Goal: Obtain resource: Obtain resource

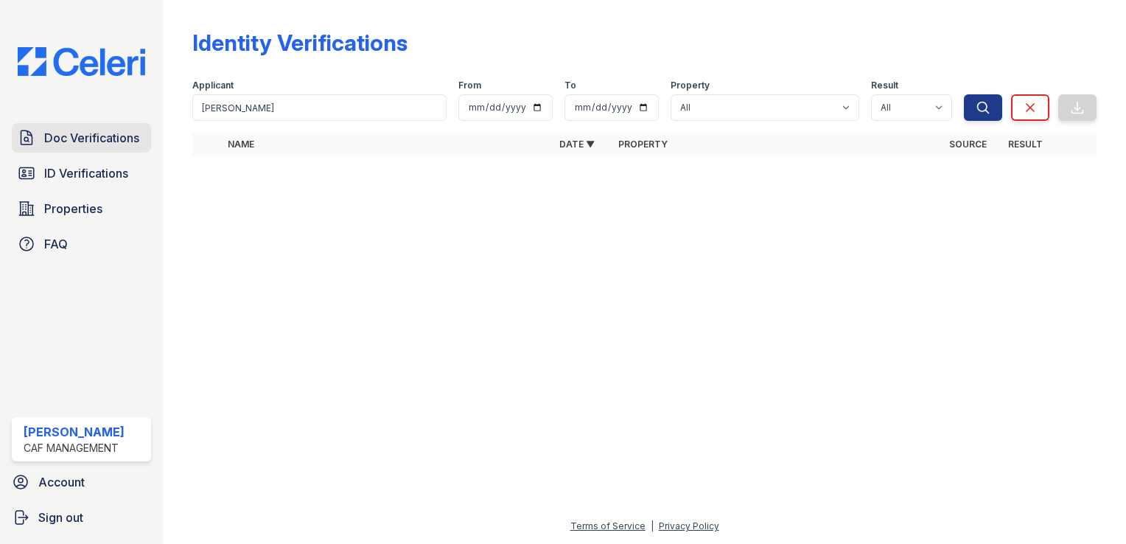
click at [83, 146] on link "Doc Verifications" at bounding box center [81, 137] width 139 height 29
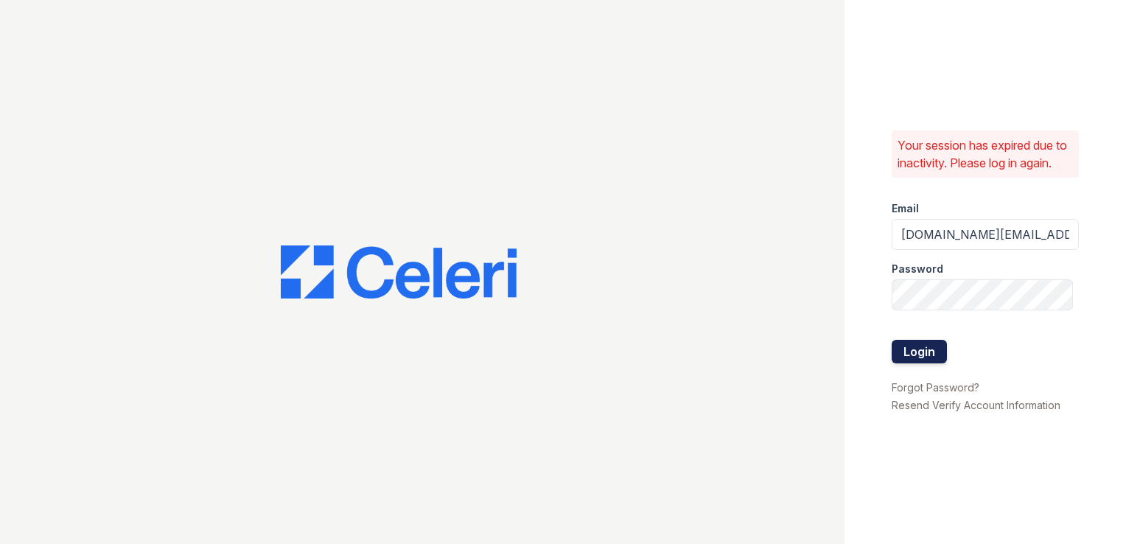
click at [922, 354] on button "Login" at bounding box center [918, 352] width 55 height 24
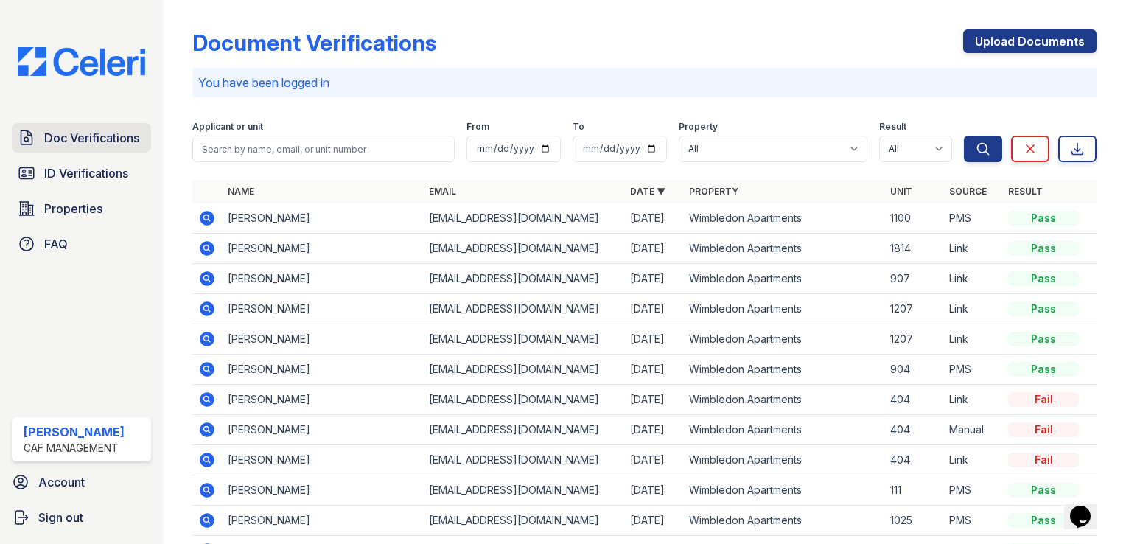
click at [102, 140] on span "Doc Verifications" at bounding box center [91, 138] width 95 height 18
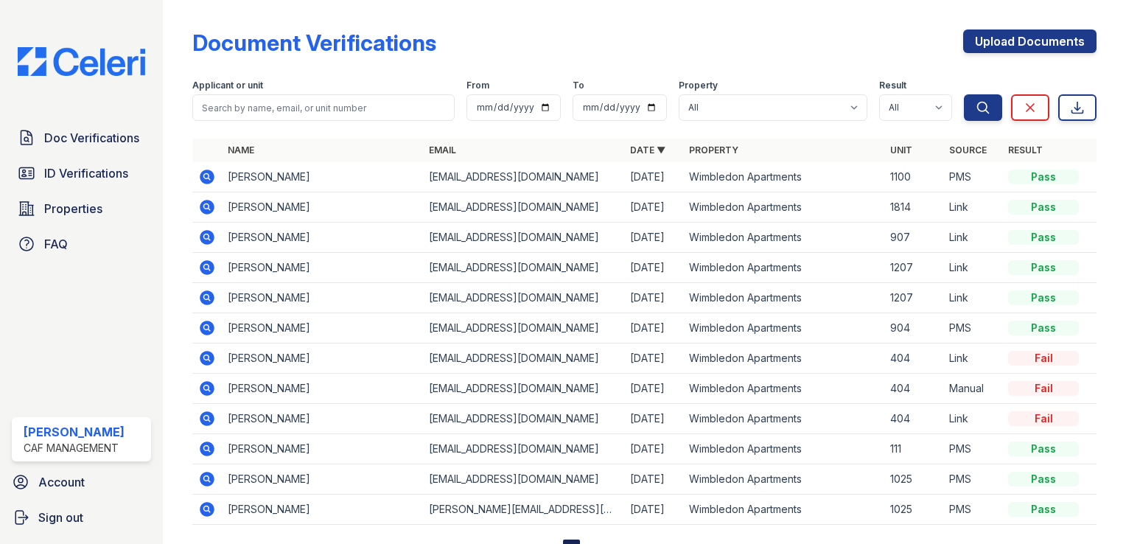
click at [196, 174] on td at bounding box center [206, 177] width 29 height 30
click at [204, 175] on icon at bounding box center [207, 177] width 18 height 18
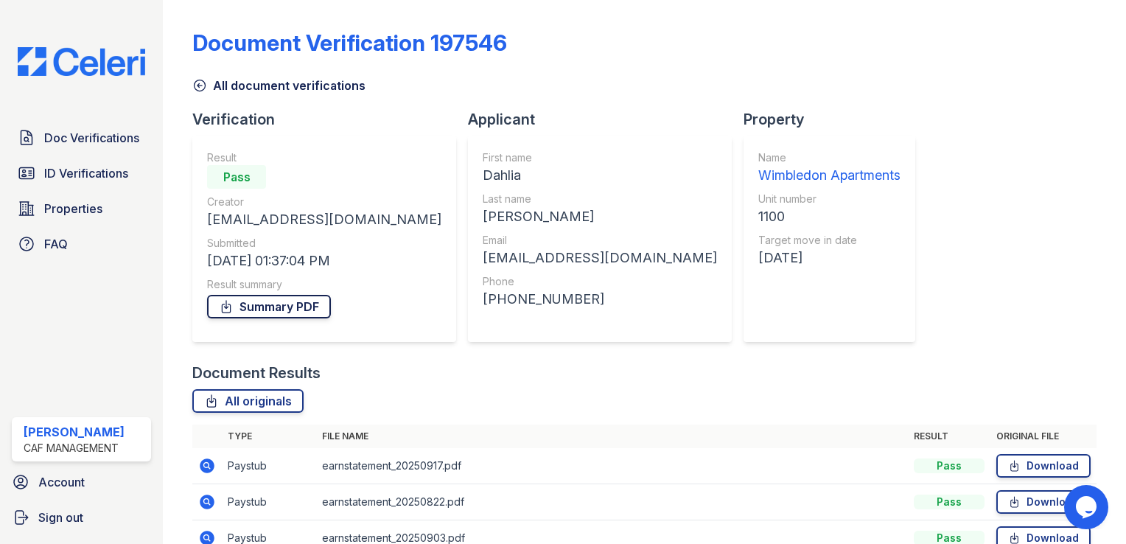
click at [283, 306] on link "Summary PDF" at bounding box center [269, 307] width 124 height 24
click at [78, 165] on span "ID Verifications" at bounding box center [86, 173] width 84 height 18
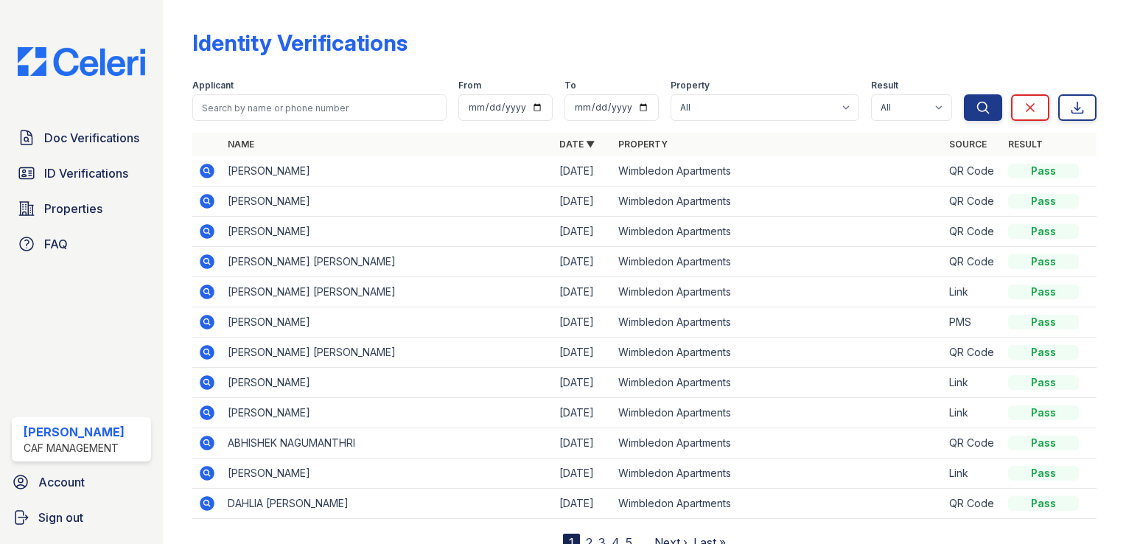
click at [205, 322] on icon at bounding box center [207, 322] width 18 height 18
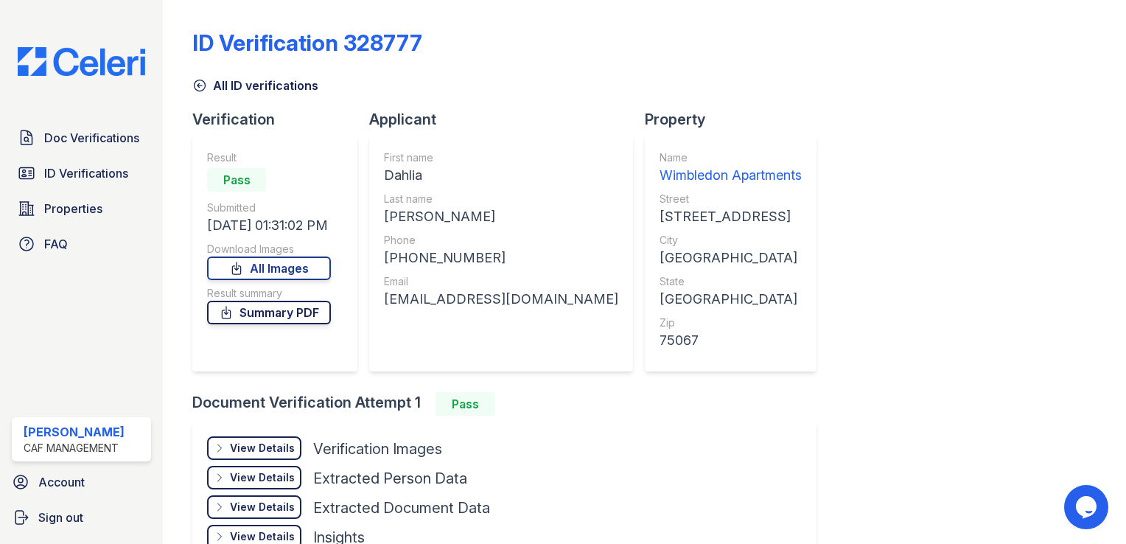
click at [250, 306] on link "Summary PDF" at bounding box center [269, 313] width 124 height 24
click at [277, 264] on link "All Images" at bounding box center [269, 268] width 124 height 24
